Goal: Check status

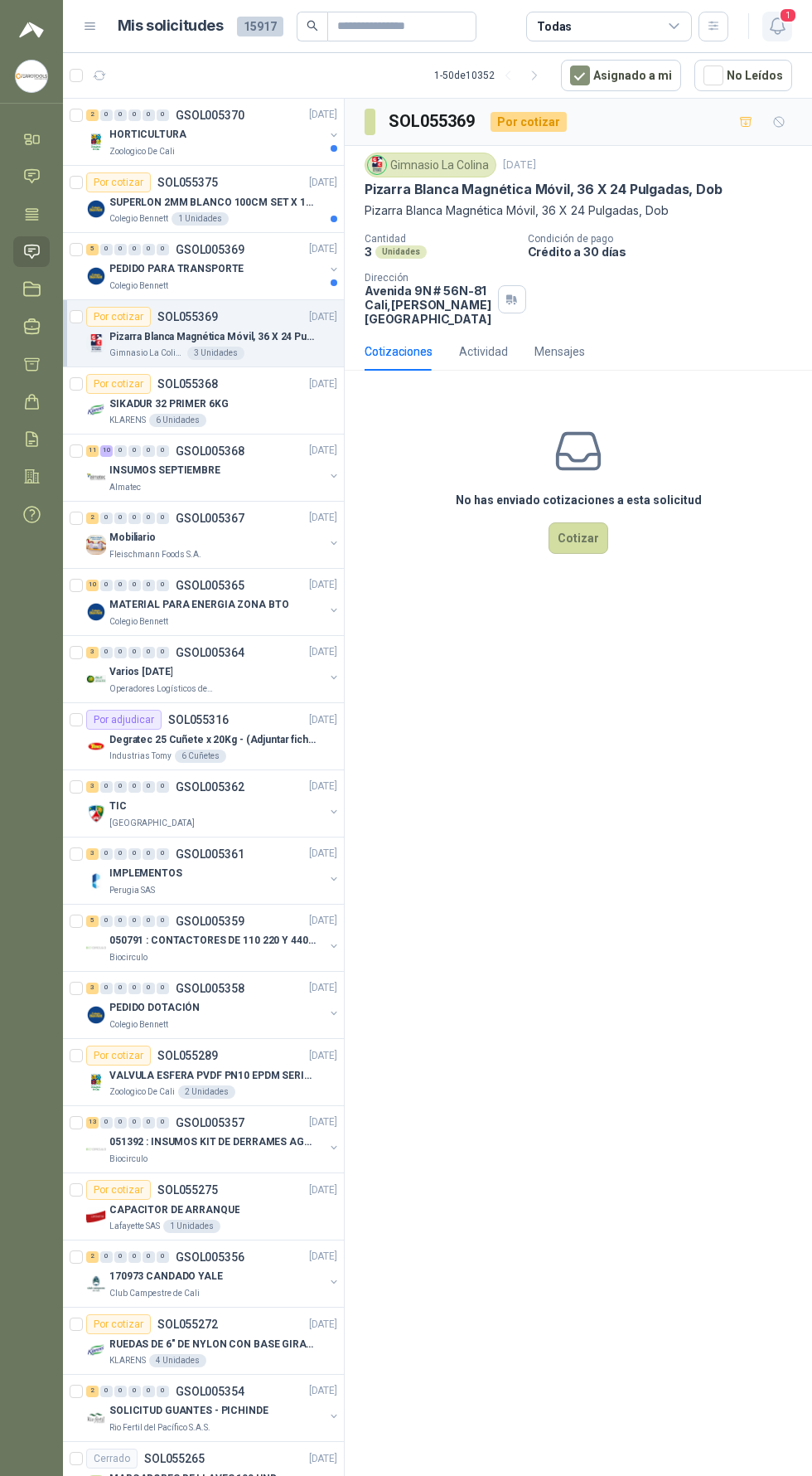
click at [779, 13] on span "1" at bounding box center [787, 15] width 18 height 16
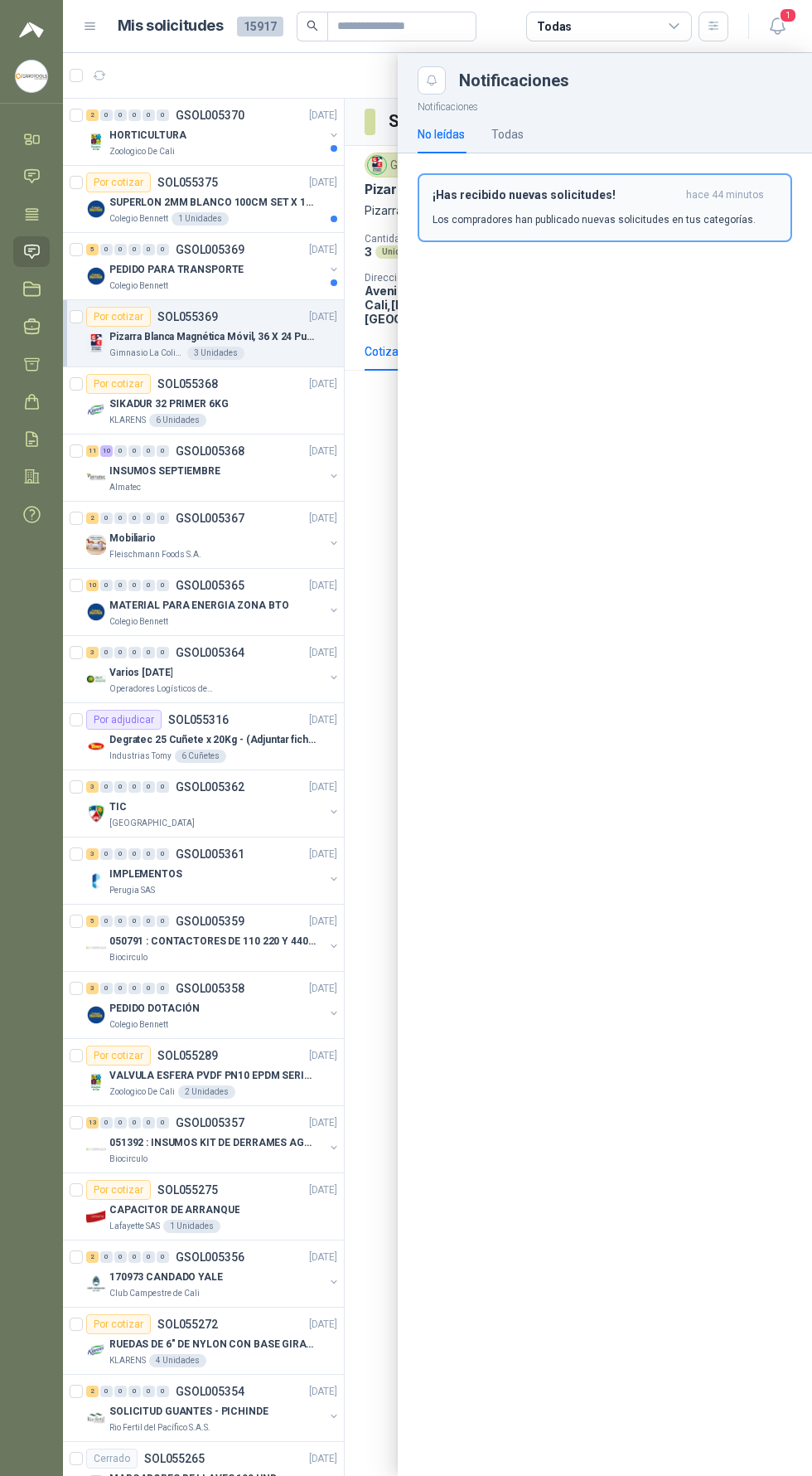
click at [711, 198] on span "hace 44 minutos" at bounding box center [725, 195] width 78 height 14
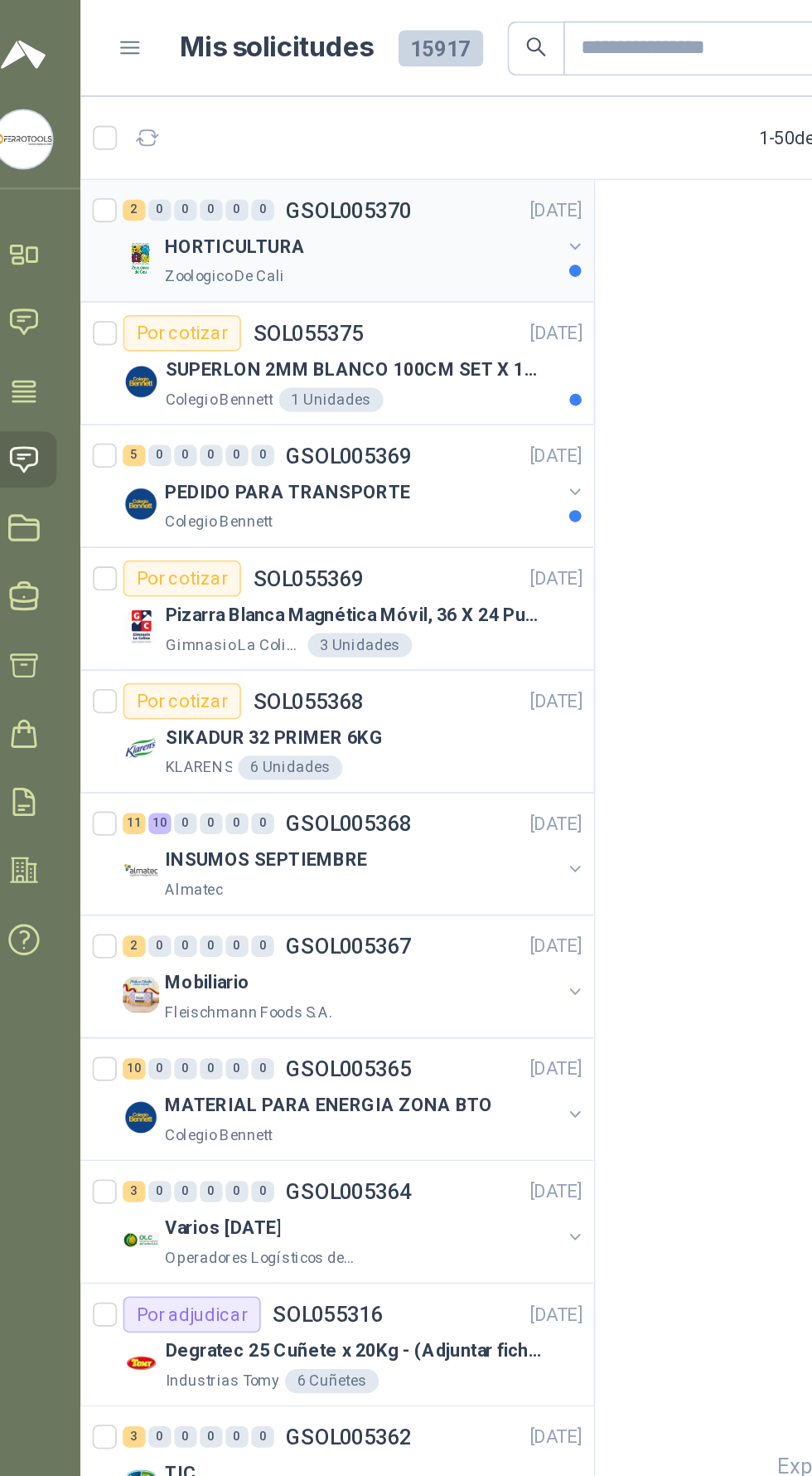
click at [270, 146] on div "Zoologico De Cali" at bounding box center [217, 151] width 215 height 13
